Goal: Task Accomplishment & Management: Manage account settings

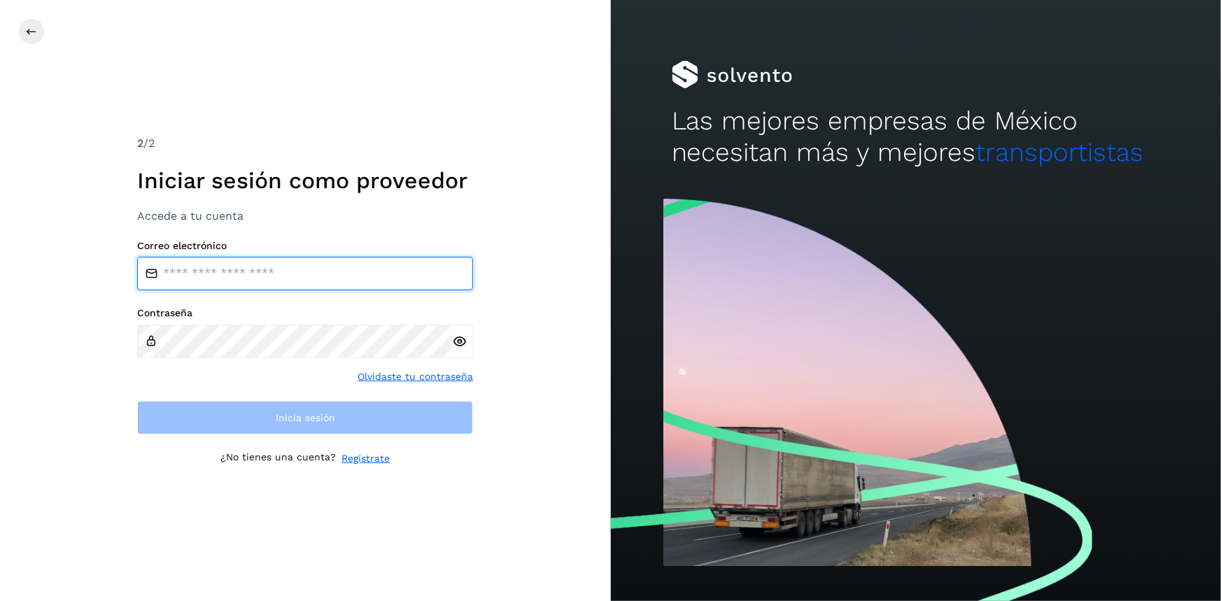
click at [285, 271] on input "email" at bounding box center [305, 274] width 336 height 34
type input "**********"
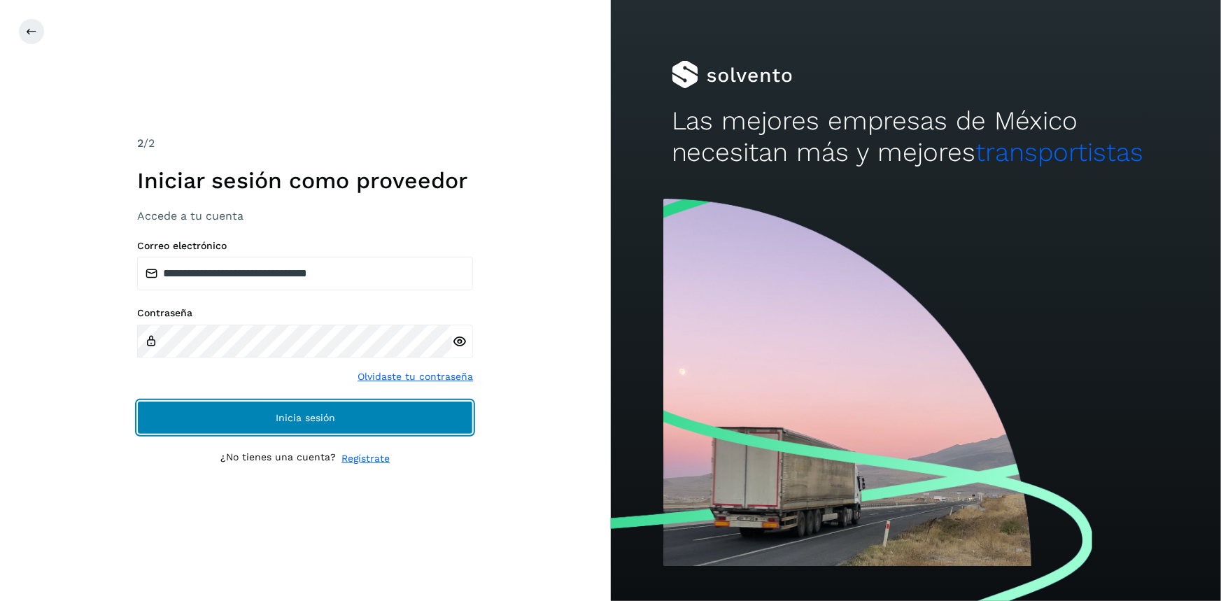
click at [300, 427] on button "Inicia sesión" at bounding box center [305, 418] width 336 height 34
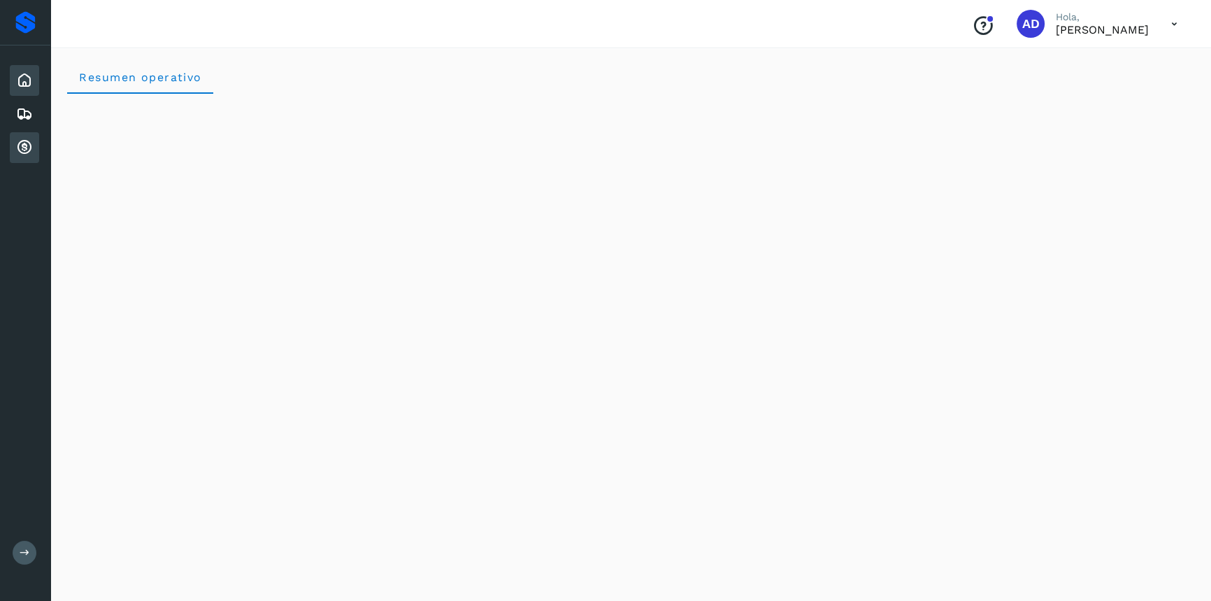
click at [23, 150] on icon at bounding box center [24, 147] width 17 height 17
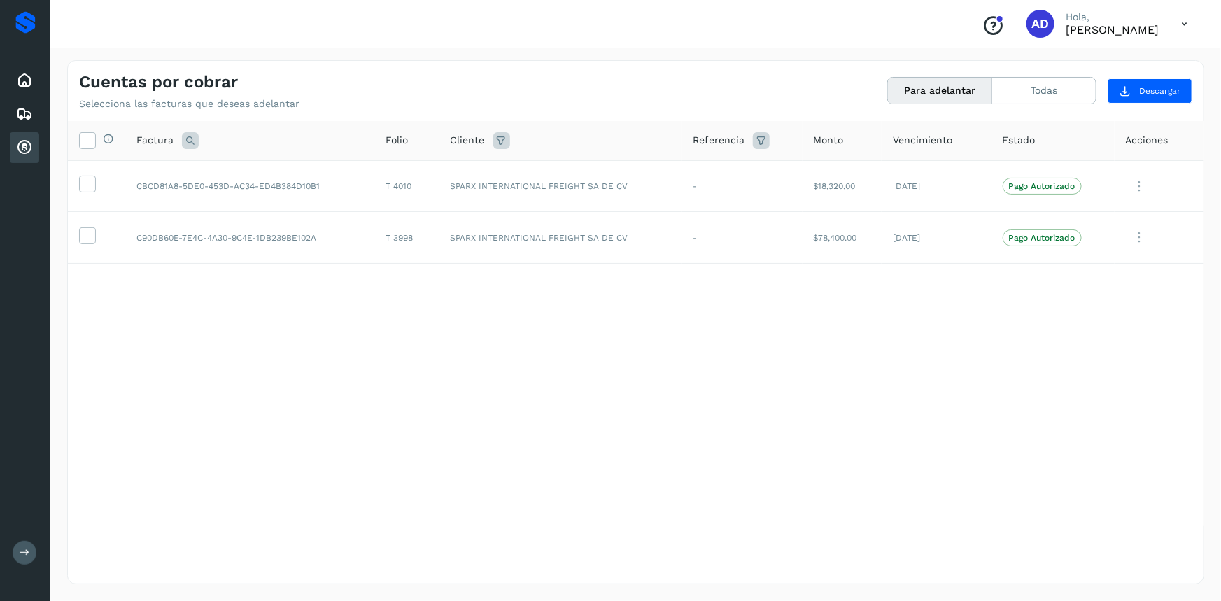
click at [1179, 20] on icon at bounding box center [1184, 24] width 29 height 29
click at [1096, 69] on div "Cerrar sesión" at bounding box center [1114, 63] width 166 height 27
